Goal: Task Accomplishment & Management: Use online tool/utility

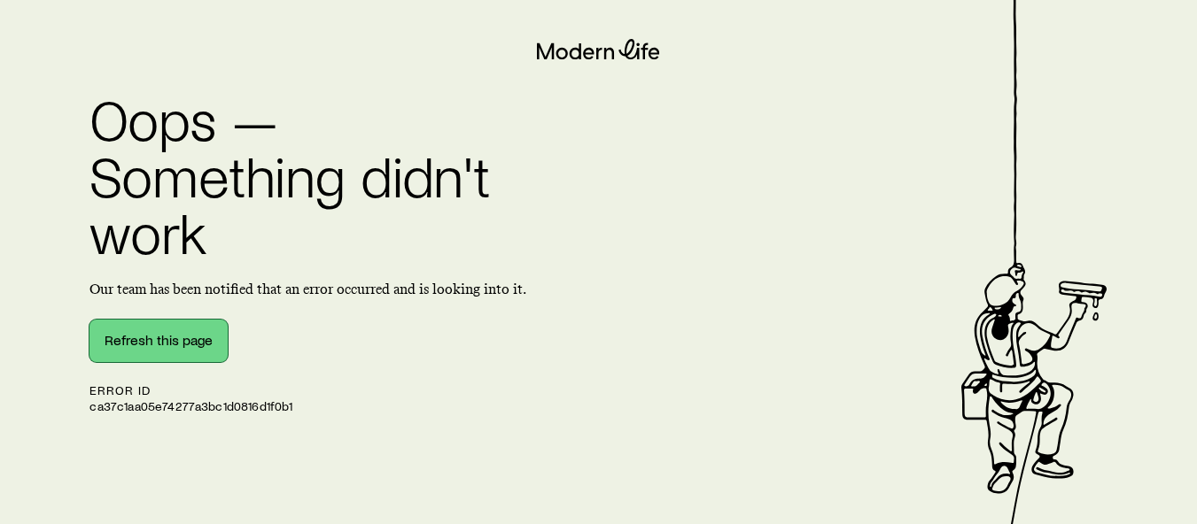
click at [201, 343] on button "Refresh this page" at bounding box center [158, 341] width 138 height 43
click at [197, 346] on button "Refresh this page" at bounding box center [158, 341] width 138 height 43
